Goal: Task Accomplishment & Management: Use online tool/utility

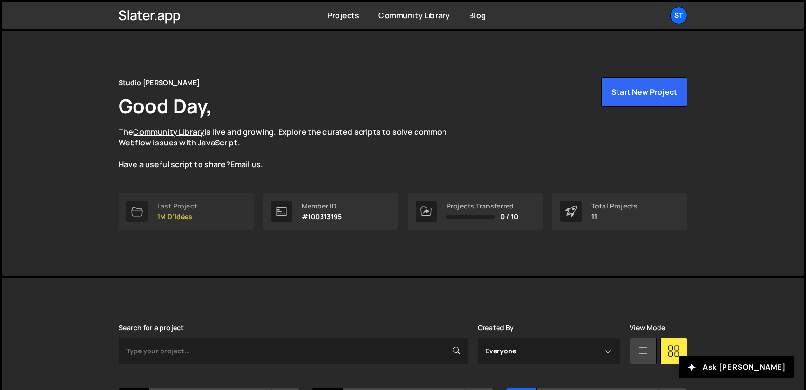
click at [194, 193] on link "Last Project 1M D'Idées" at bounding box center [186, 211] width 135 height 37
click at [195, 207] on div "Last Project" at bounding box center [177, 206] width 40 height 8
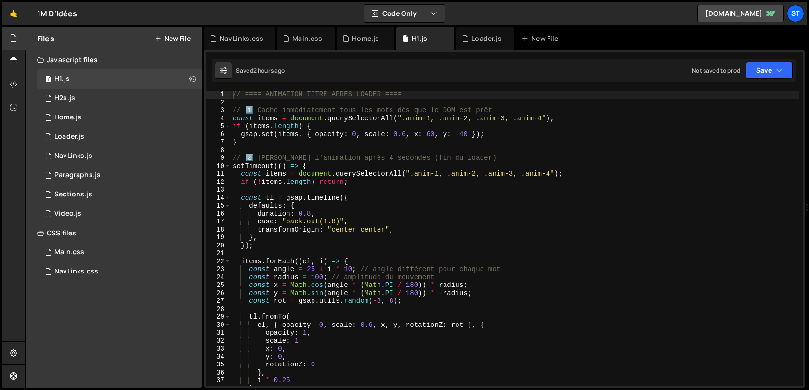
click at [182, 38] on button "New File" at bounding box center [173, 39] width 36 height 8
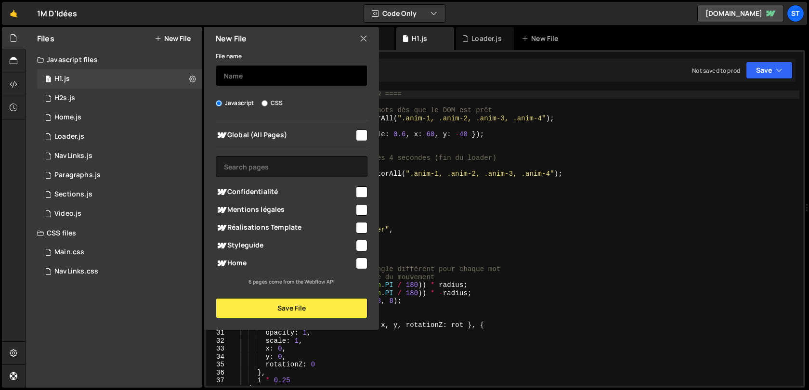
click at [262, 71] on input "text" at bounding box center [292, 75] width 152 height 21
type input "Realisations"
click at [357, 131] on input "checkbox" at bounding box center [362, 136] width 12 height 12
checkbox input "true"
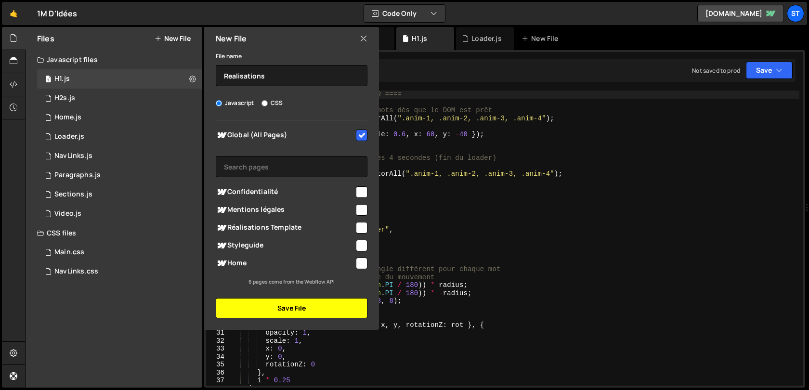
click at [315, 314] on button "Save File" at bounding box center [292, 308] width 152 height 20
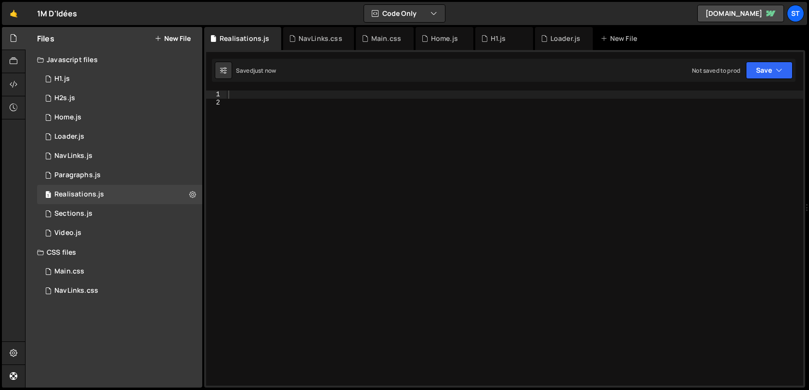
click at [364, 159] on div at bounding box center [514, 246] width 577 height 311
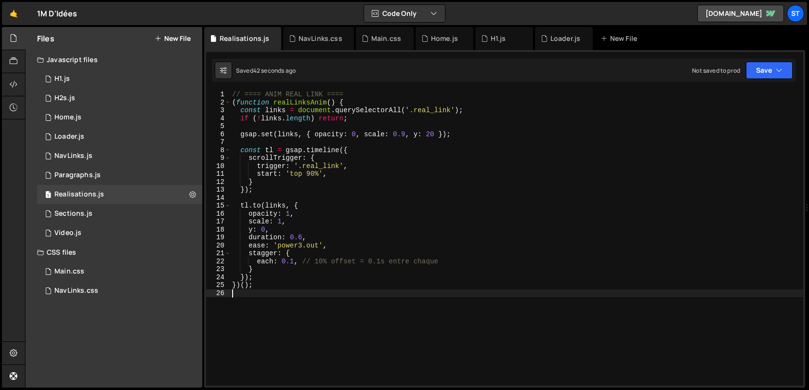
click at [293, 263] on div "// ==== ANIM REAL LINK ==== ( function realLinksAnim ( ) { const links = docume…" at bounding box center [516, 246] width 573 height 311
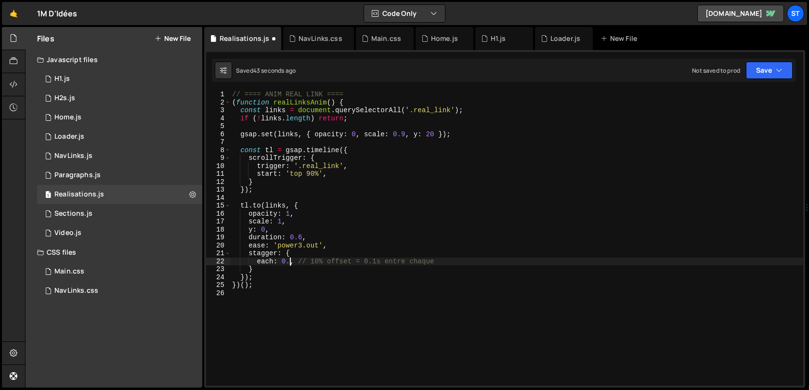
type textarea "each: 0.2, // 10% offset = 0.1s entre chaque"
click at [407, 134] on div "// ==== ANIM REAL LINK ==== ( function realLinksAnim ( ) { const links = docume…" at bounding box center [517, 246] width 573 height 311
click at [432, 133] on div "// ==== ANIM REAL LINK ==== ( function realLinksAnim ( ) { const links = docume…" at bounding box center [517, 246] width 573 height 311
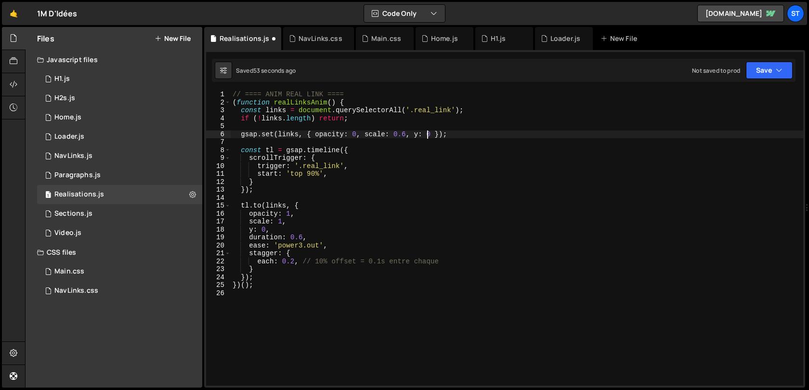
type textarea "gsap.set(links, { opacity: 0, scale: 0.6, y: 40 });"
click at [386, 196] on div "// ==== ANIM REAL LINK ==== ( function realLinksAnim ( ) { const links = docume…" at bounding box center [517, 246] width 573 height 311
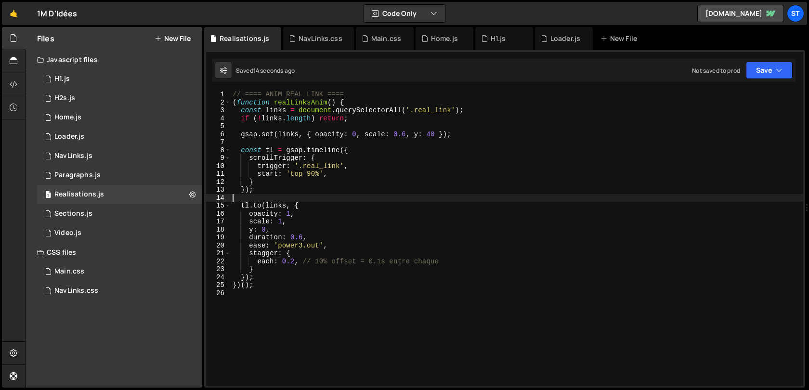
click at [296, 262] on div "// ==== ANIM REAL LINK ==== ( function realLinksAnim ( ) { const links = docume…" at bounding box center [517, 246] width 573 height 311
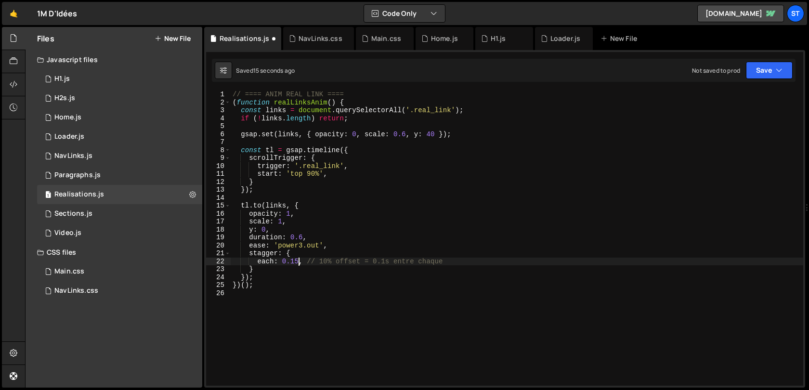
scroll to position [0, 4]
click at [370, 233] on div "// ==== ANIM REAL LINK ==== ( function realLinksAnim ( ) { const links = docume…" at bounding box center [517, 246] width 573 height 311
click at [403, 247] on div "// ==== ANIM REAL LINK ==== ( function realLinksAnim ( ) { const links = docume…" at bounding box center [517, 246] width 573 height 311
type textarea "ease: 'power3.out',"
